Goal: Information Seeking & Learning: Learn about a topic

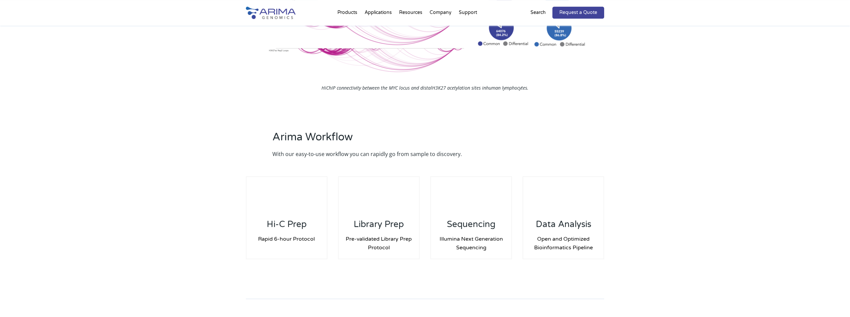
scroll to position [836, 0]
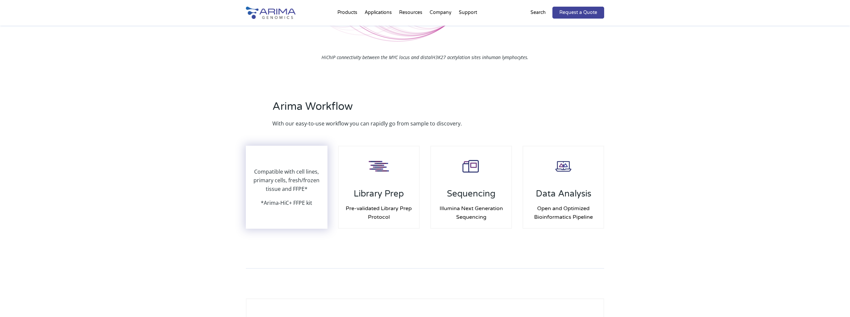
click at [290, 187] on p "Compatible with cell lines, primary cells, fresh/frozen tissue and FFPE*" at bounding box center [287, 182] width 80 height 31
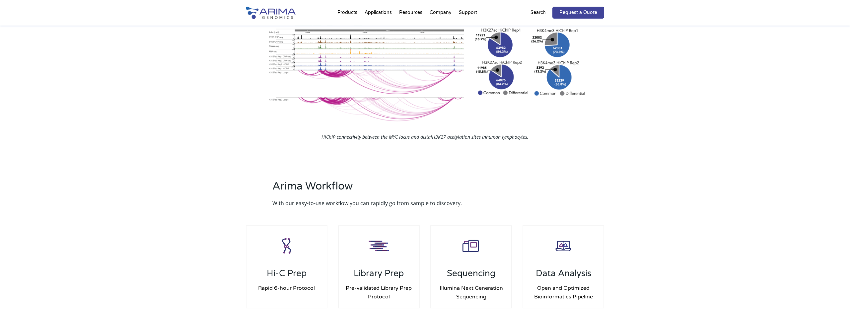
scroll to position [697, 0]
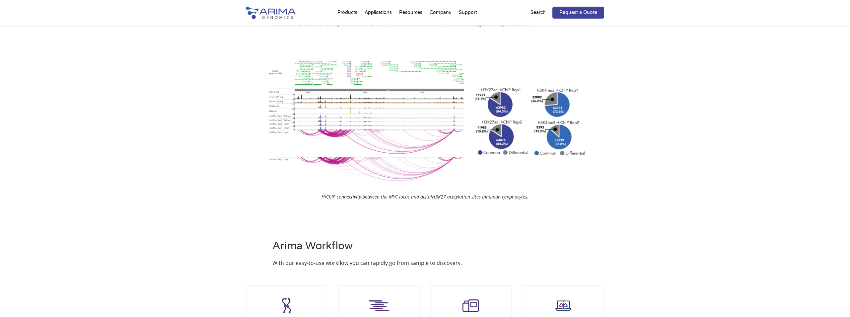
click at [362, 161] on img at bounding box center [425, 118] width 323 height 128
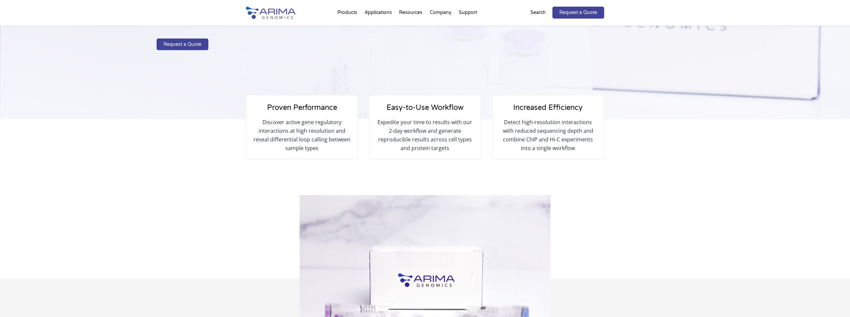
scroll to position [0, 0]
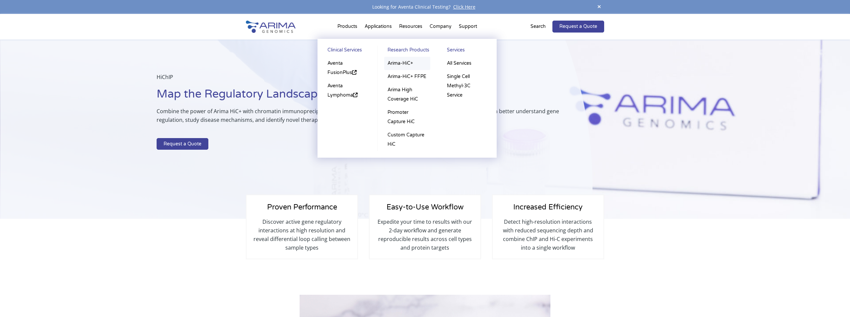
click at [397, 63] on link "Arima-HiC+" at bounding box center [407, 63] width 46 height 13
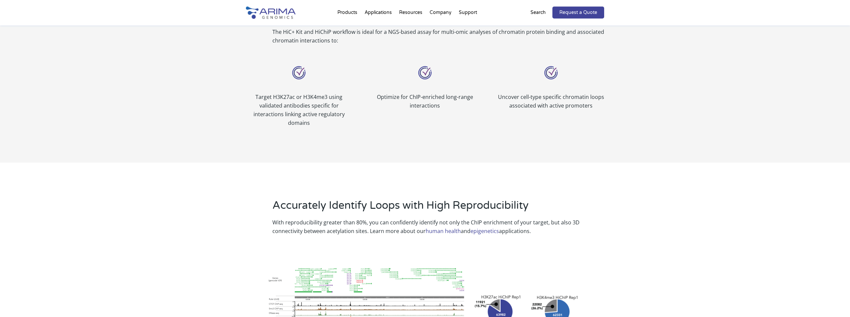
scroll to position [478, 0]
